Goal: Information Seeking & Learning: Learn about a topic

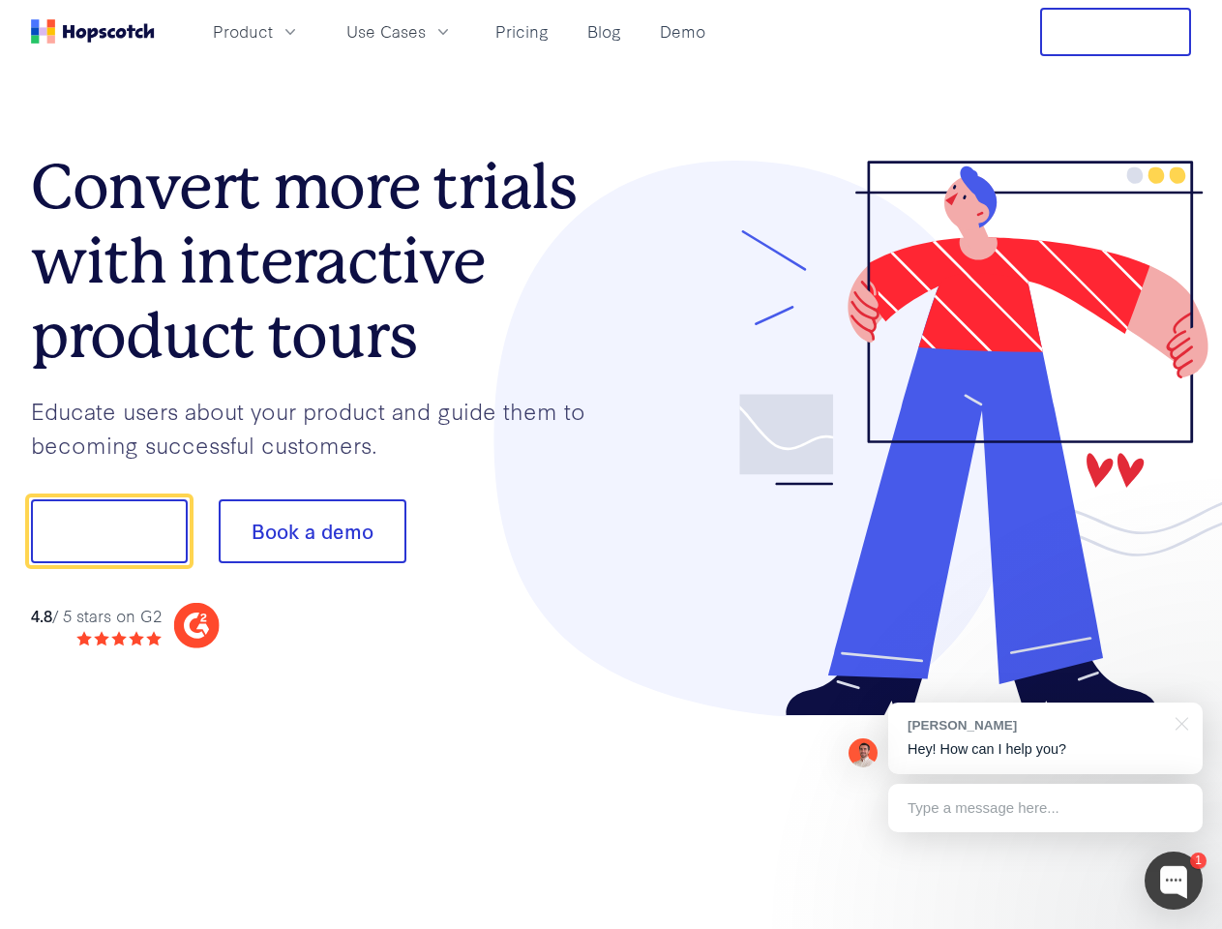
click at [611, 464] on div at bounding box center [901, 439] width 580 height 556
click at [273, 31] on span "Product" at bounding box center [243, 31] width 60 height 24
click at [426, 31] on span "Use Cases" at bounding box center [385, 31] width 79 height 24
click at [1115, 32] on button "Free Trial" at bounding box center [1115, 32] width 151 height 48
click at [108, 531] on button "Show me!" at bounding box center [109, 531] width 157 height 64
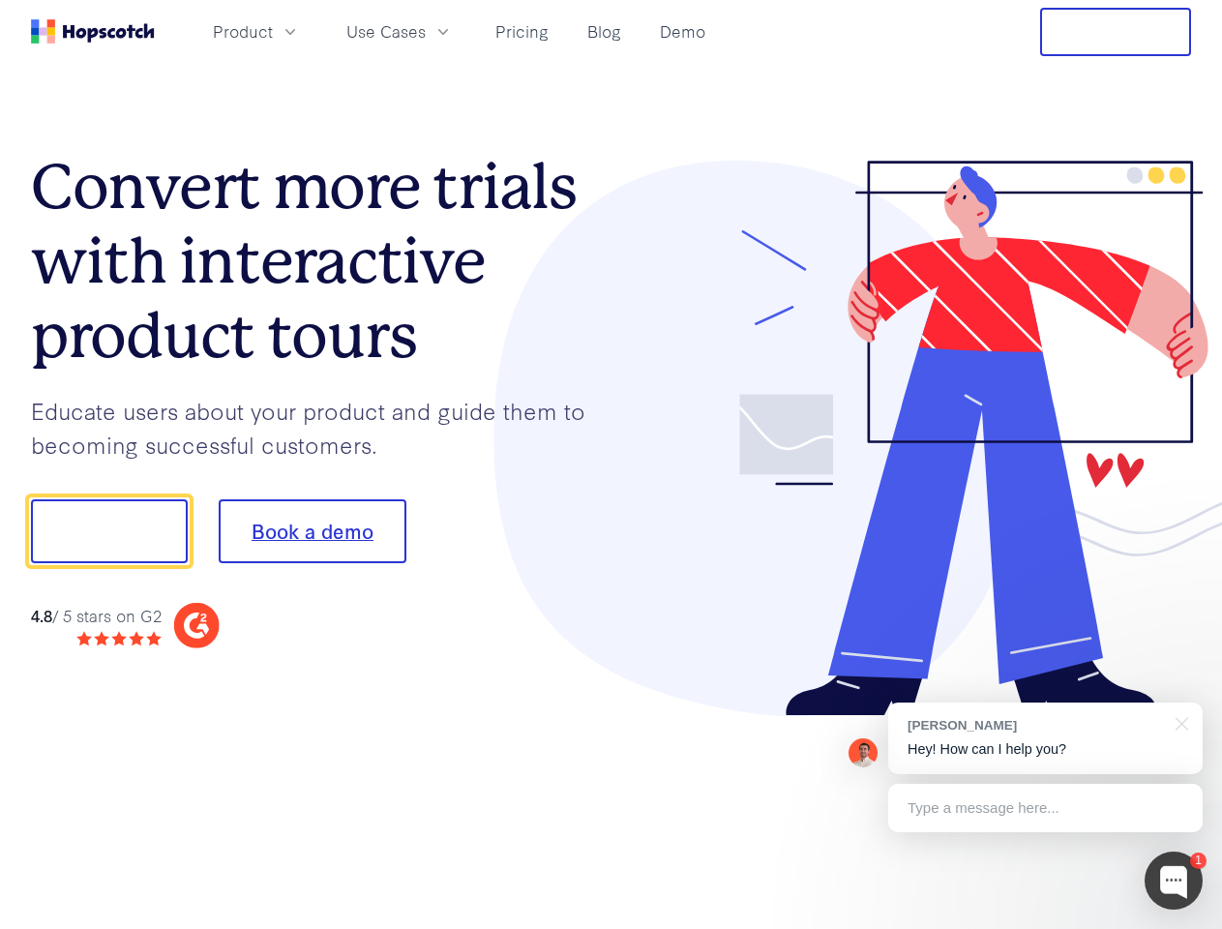
click at [311, 531] on button "Book a demo" at bounding box center [313, 531] width 188 height 64
click at [1173, 880] on div at bounding box center [1173, 880] width 58 height 58
click at [1045, 738] on div "[PERSON_NAME] Hey! How can I help you?" at bounding box center [1045, 738] width 314 height 72
click at [1178, 722] on div at bounding box center [1178, 722] width 48 height 40
click at [1045, 808] on div "Type a message here..." at bounding box center [1045, 808] width 314 height 48
